Goal: Navigation & Orientation: Go to known website

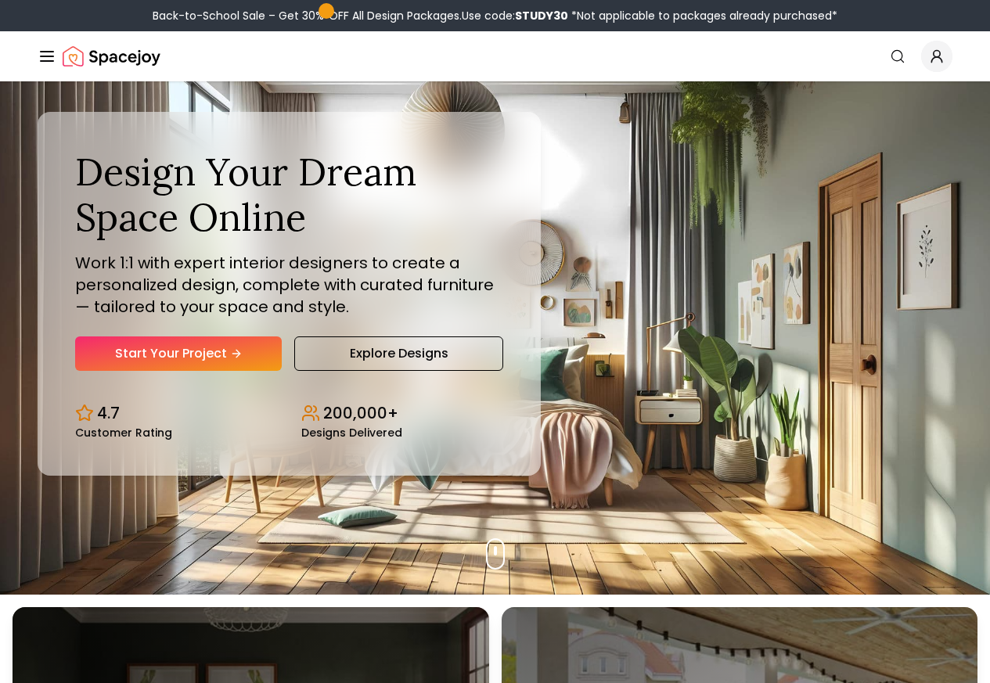
scroll to position [376, 0]
